Goal: Task Accomplishment & Management: Manage account settings

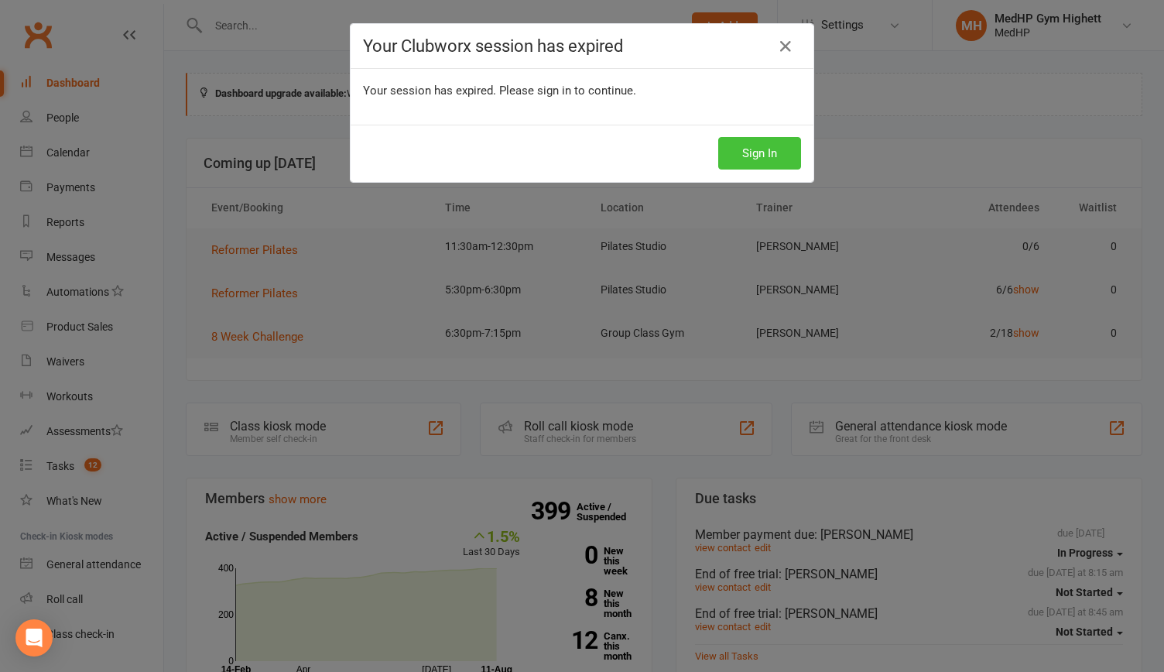
click at [747, 157] on button "Sign In" at bounding box center [759, 153] width 83 height 32
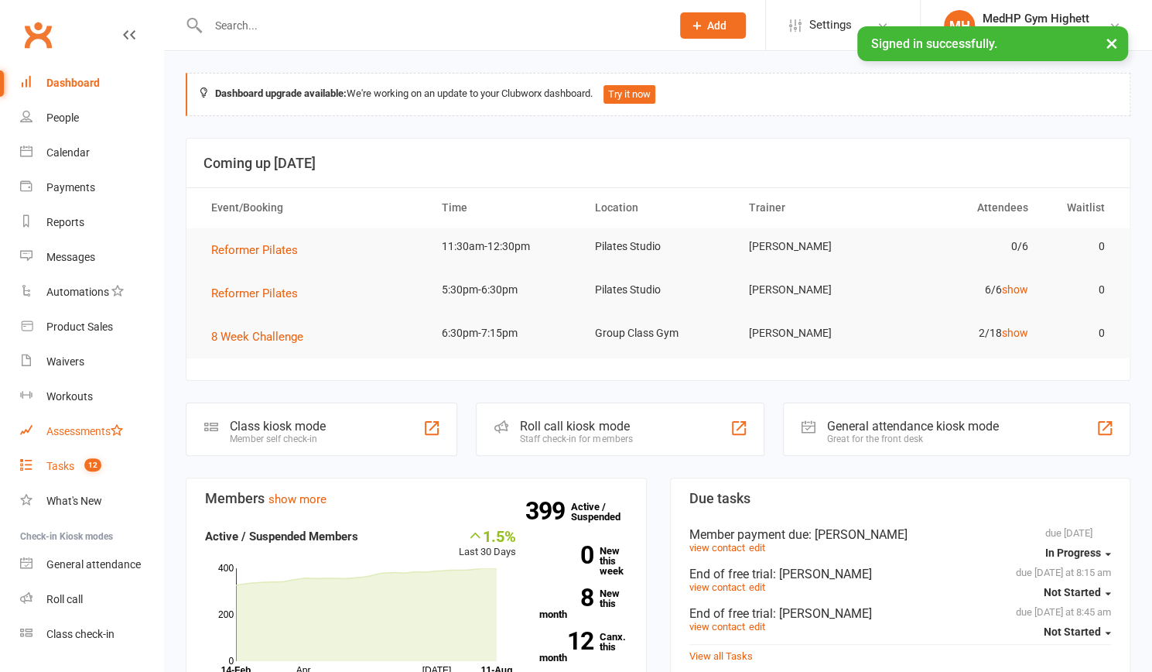
click at [91, 449] on link "Tasks 12" at bounding box center [91, 466] width 143 height 35
